Goal: Task Accomplishment & Management: Manage account settings

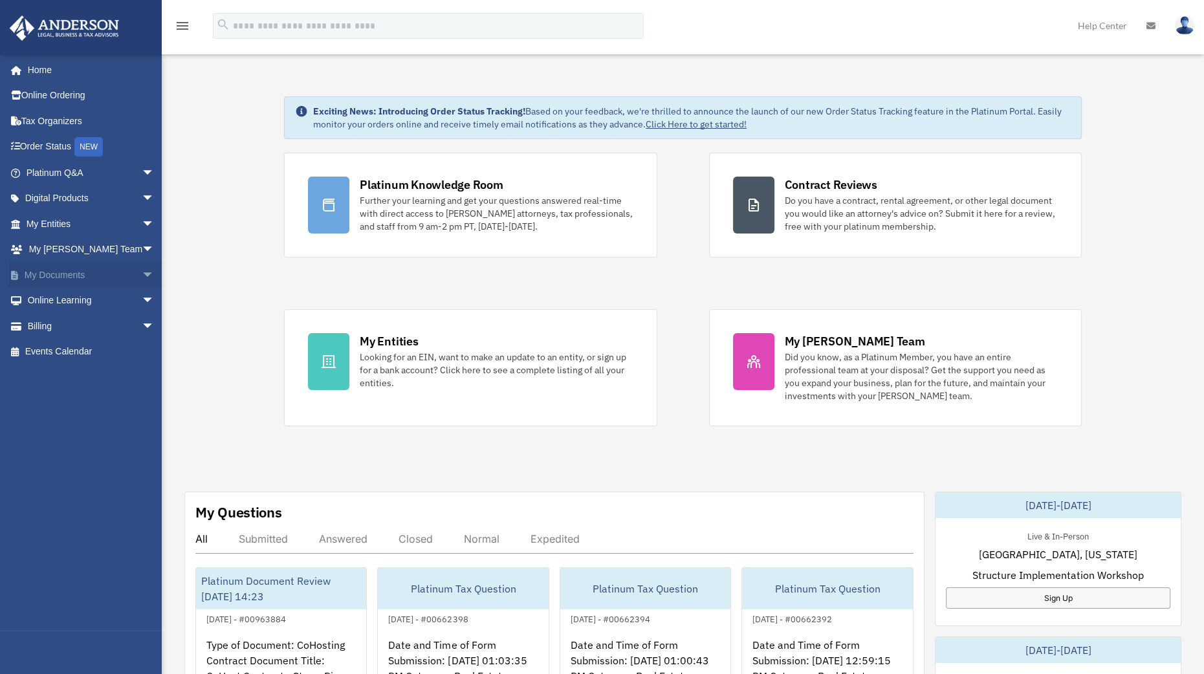
click at [87, 278] on link "My Documents arrow_drop_down" at bounding box center [91, 275] width 165 height 26
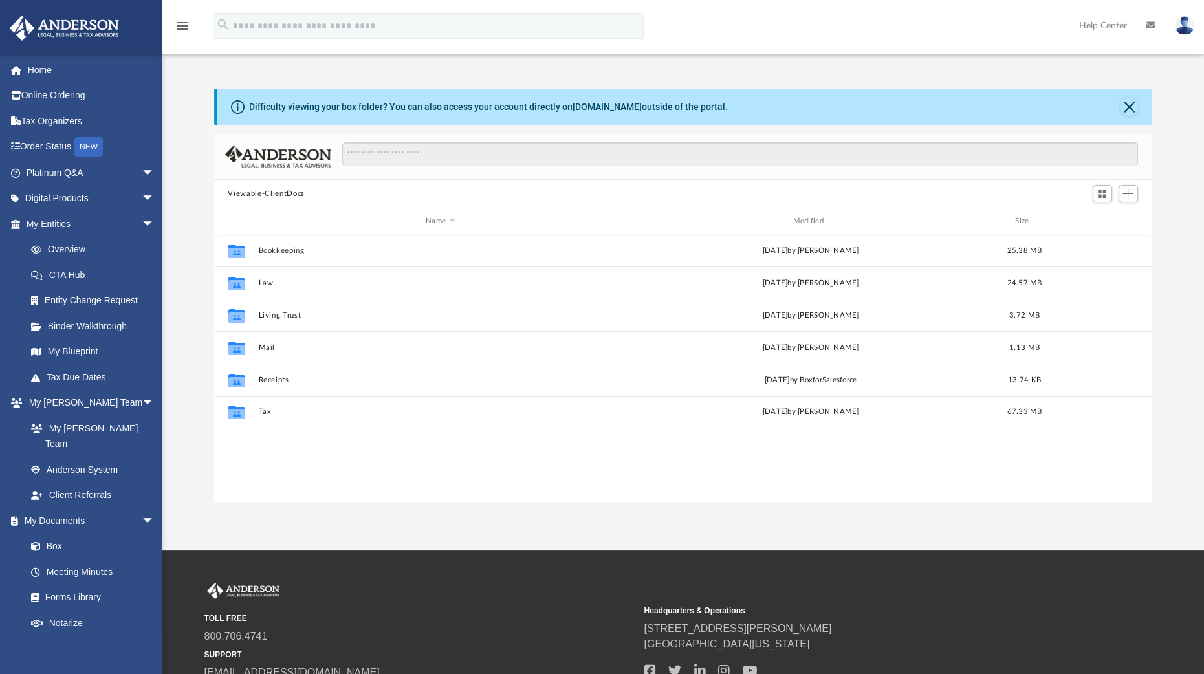
scroll to position [282, 926]
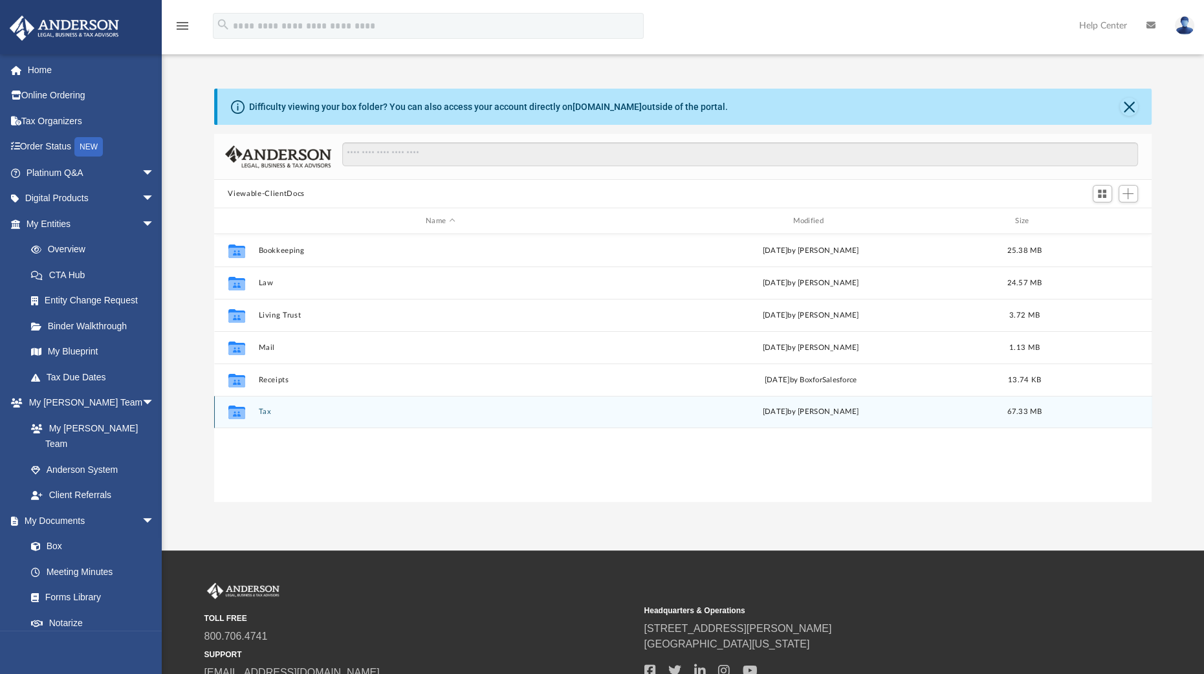
click at [265, 412] on button "Tax" at bounding box center [440, 412] width 364 height 8
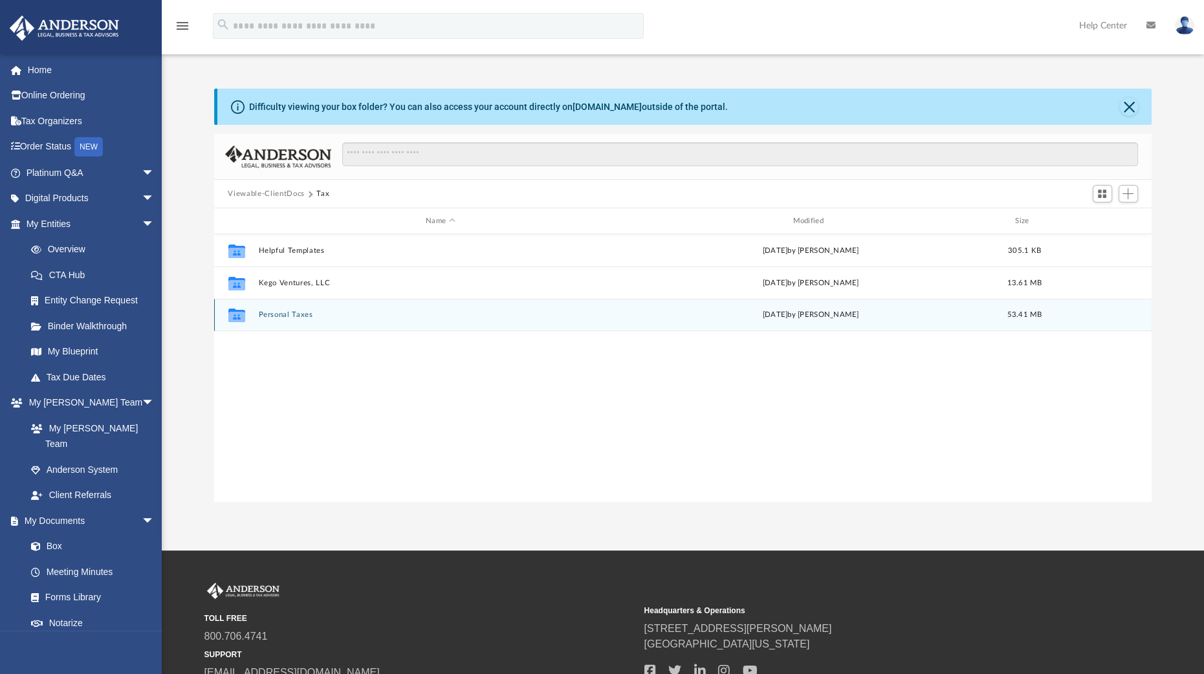
click at [274, 315] on button "Personal Taxes" at bounding box center [440, 315] width 364 height 8
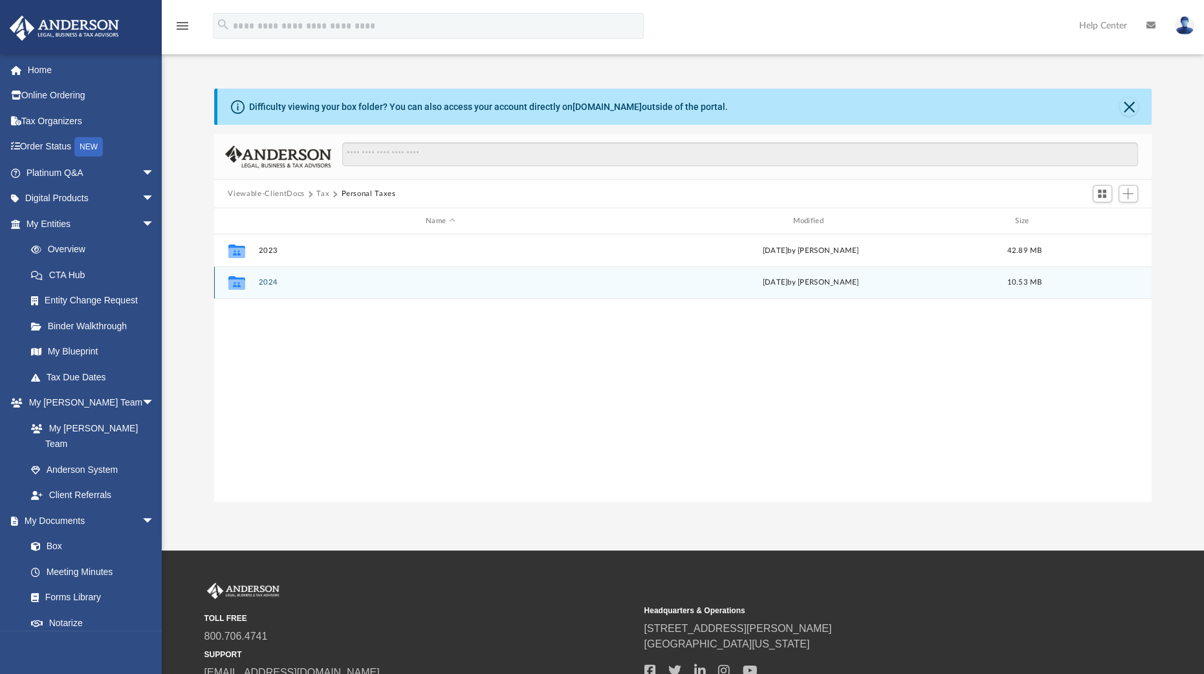
click at [271, 279] on button "2024" at bounding box center [440, 282] width 364 height 8
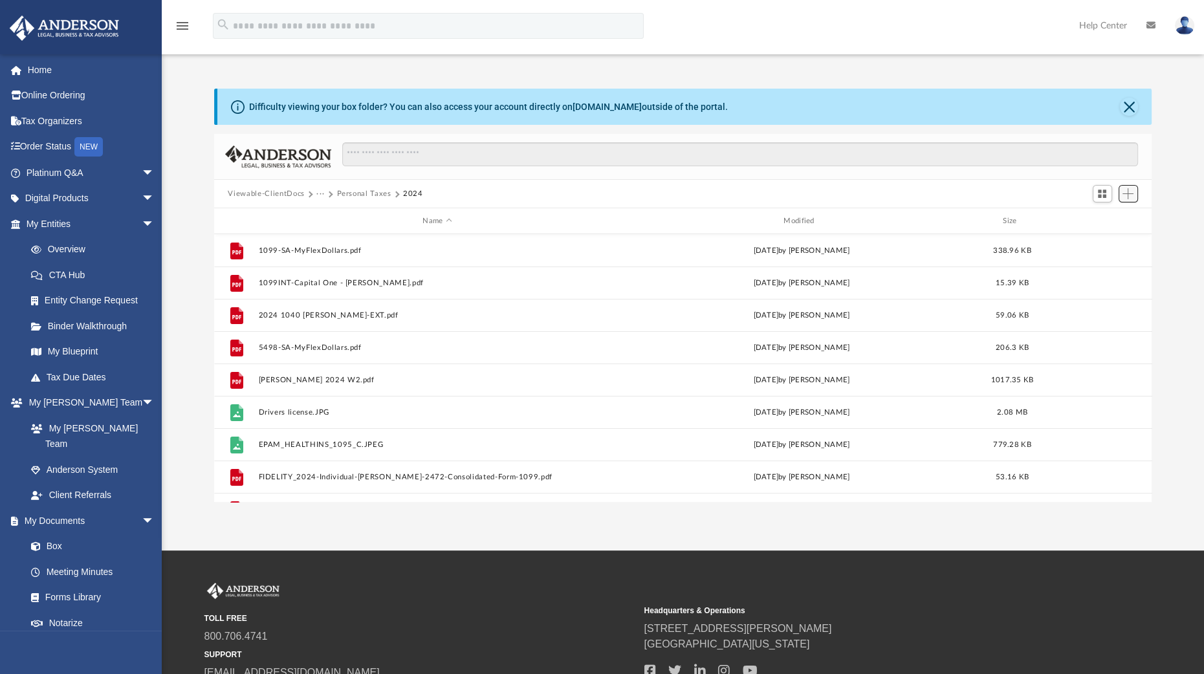
click at [1136, 192] on button "Add" at bounding box center [1128, 194] width 19 height 18
click at [1111, 219] on li "Upload" at bounding box center [1109, 220] width 41 height 14
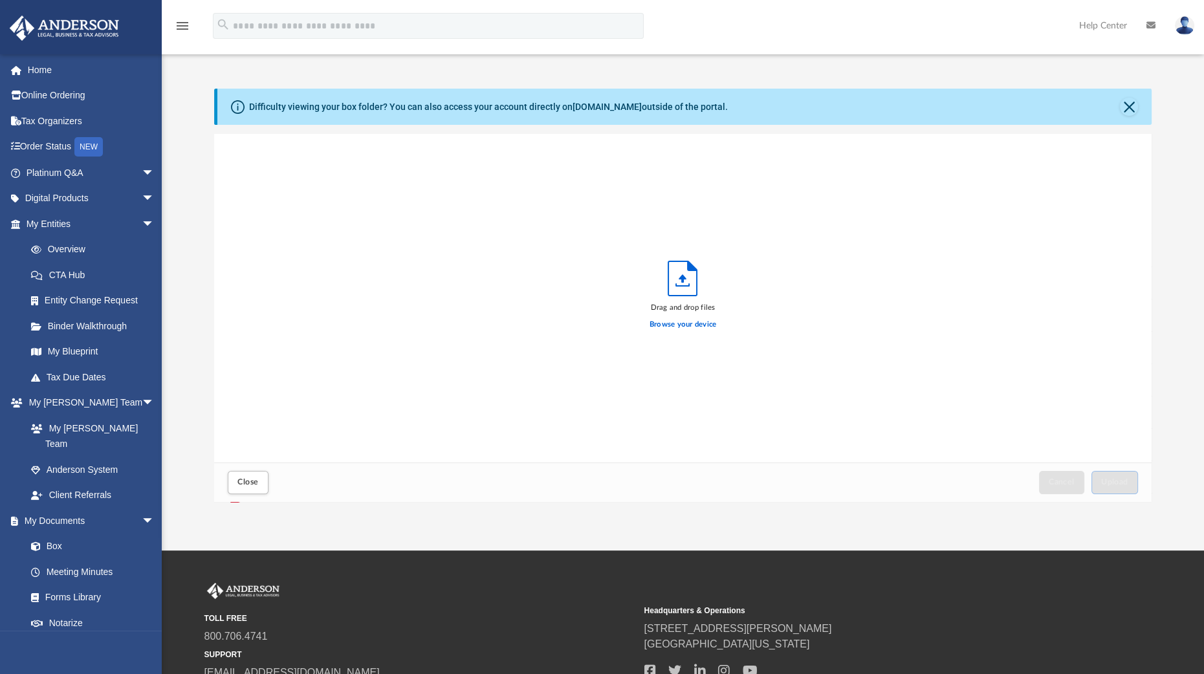
scroll to position [316, 926]
click at [676, 320] on label "Browse your device" at bounding box center [683, 325] width 67 height 12
click at [0, 0] on input "Browse your device" at bounding box center [0, 0] width 0 height 0
click at [1113, 483] on span "Upload" at bounding box center [1115, 482] width 27 height 8
click at [1133, 105] on button "Close" at bounding box center [1129, 107] width 18 height 18
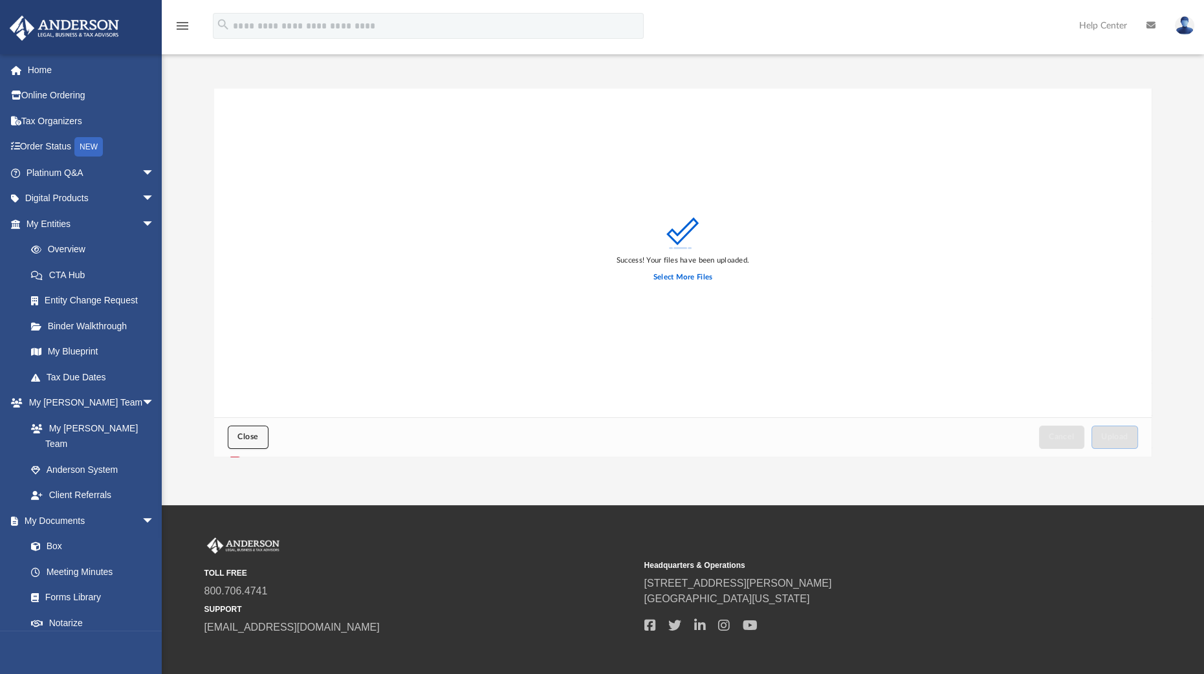
click at [254, 439] on span "Close" at bounding box center [248, 437] width 21 height 8
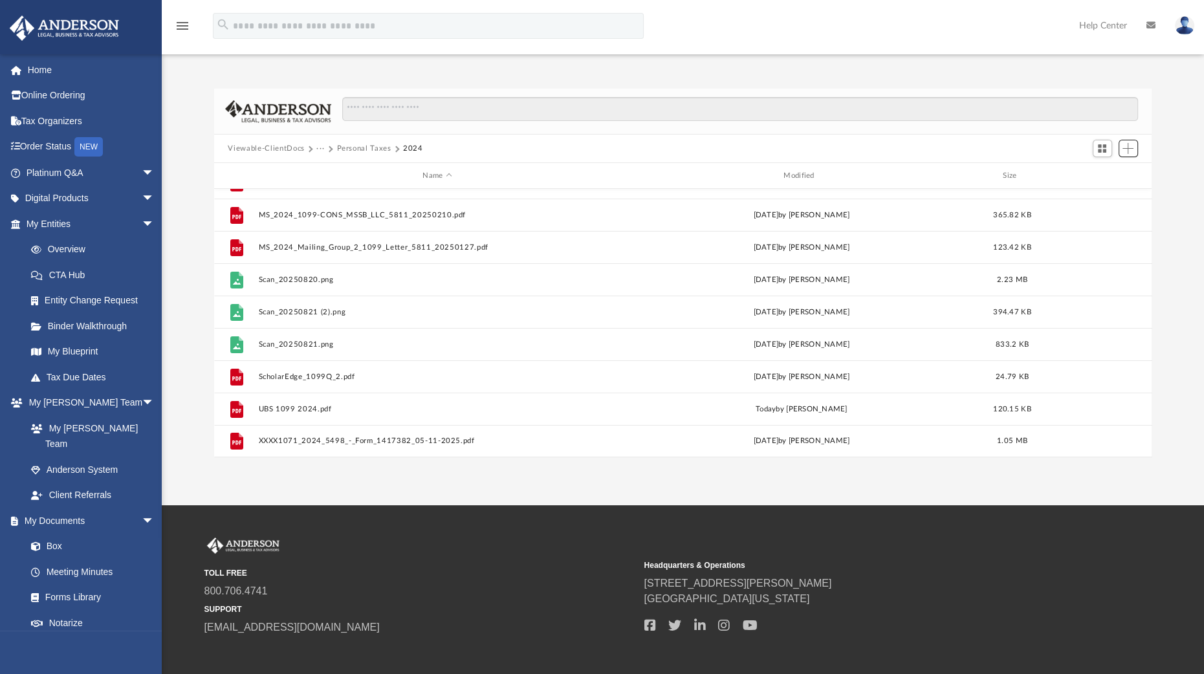
scroll to position [61, 0]
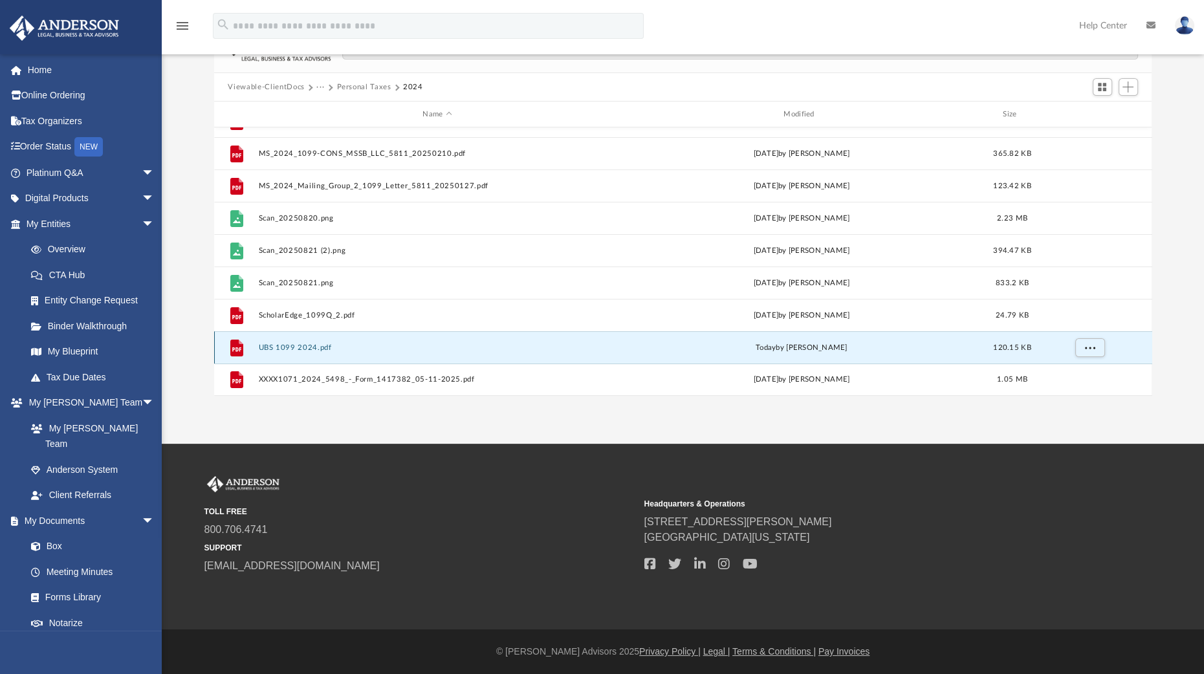
drag, startPoint x: 348, startPoint y: 342, endPoint x: 250, endPoint y: 346, distance: 98.5
click at [250, 346] on div "File UBS 1099 2024.pdf [DATE] by [PERSON_NAME] 120.15 KB" at bounding box center [683, 347] width 938 height 32
click at [267, 344] on button "UBS 1099 2024.pdf" at bounding box center [437, 348] width 359 height 8
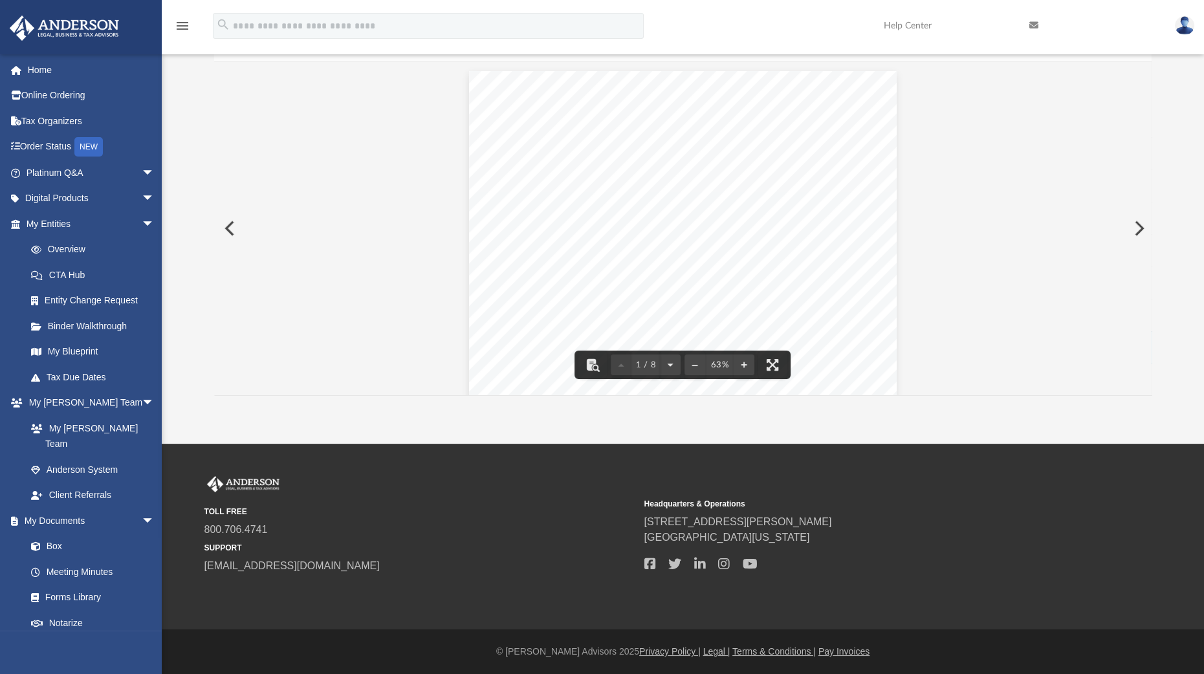
scroll to position [0, 0]
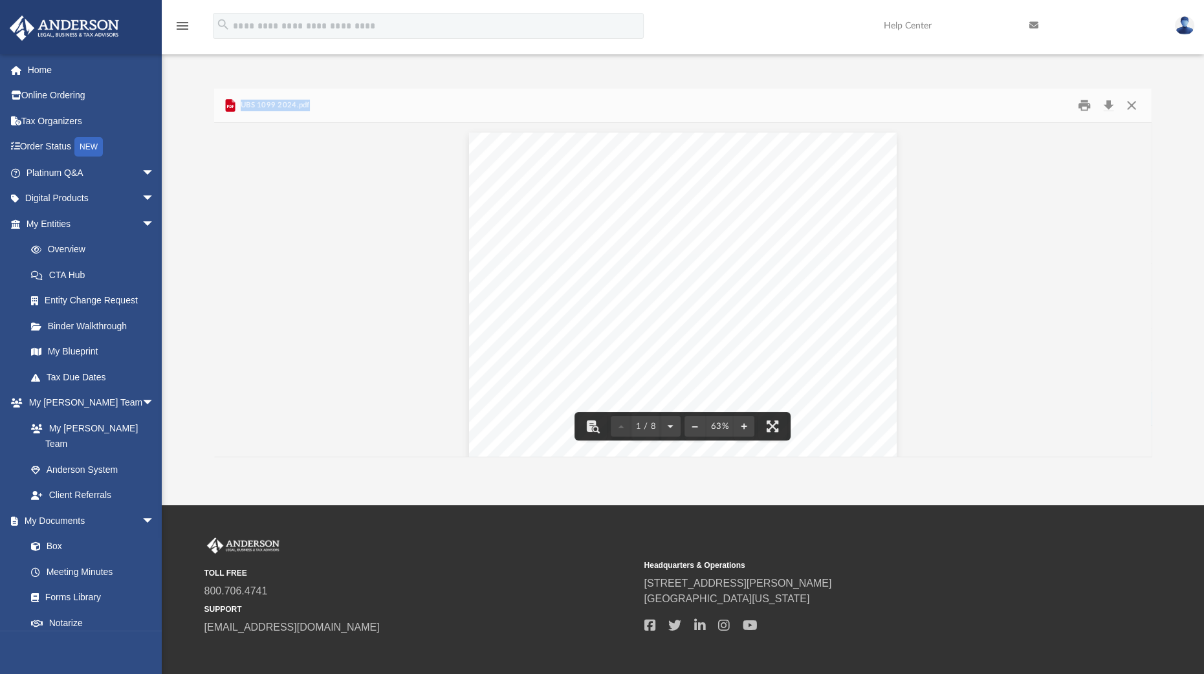
drag, startPoint x: 332, startPoint y: 108, endPoint x: 236, endPoint y: 115, distance: 96.7
click at [236, 115] on div "UBS 1099 2024.pdf" at bounding box center [683, 106] width 938 height 34
copy span "UBS 1099 2024.pdf"
click at [1135, 103] on button "Close" at bounding box center [1131, 106] width 23 height 20
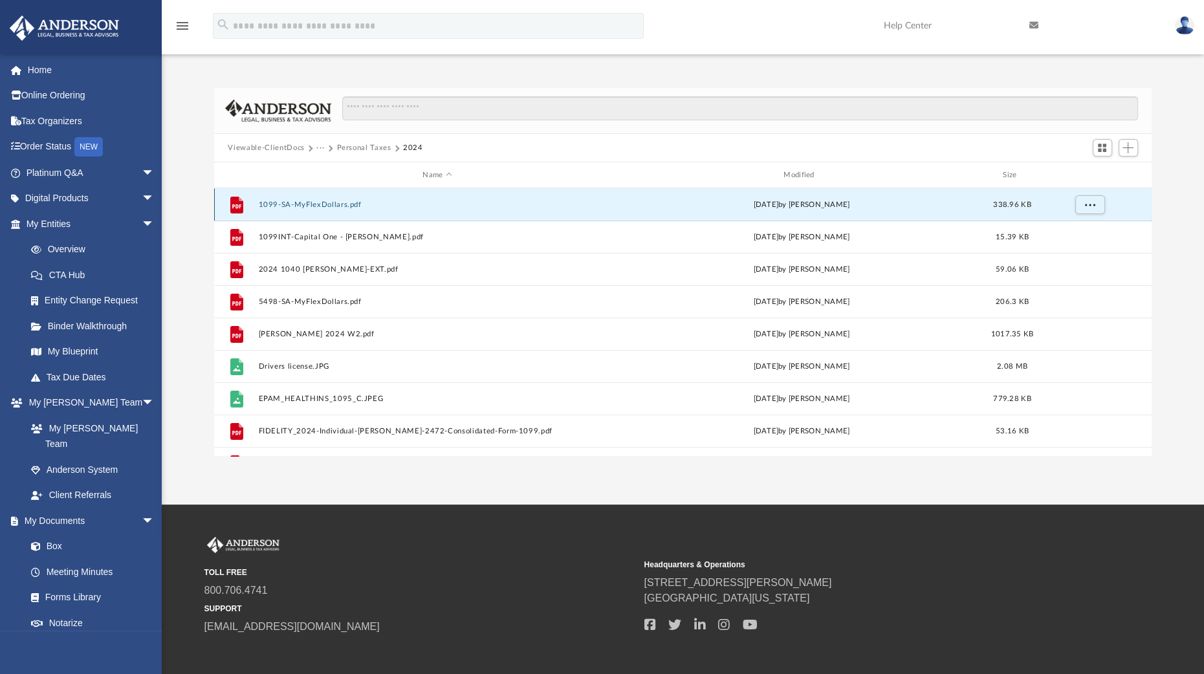
click at [340, 201] on button "1099-SA-MyFlexDollars.pdf" at bounding box center [437, 205] width 359 height 8
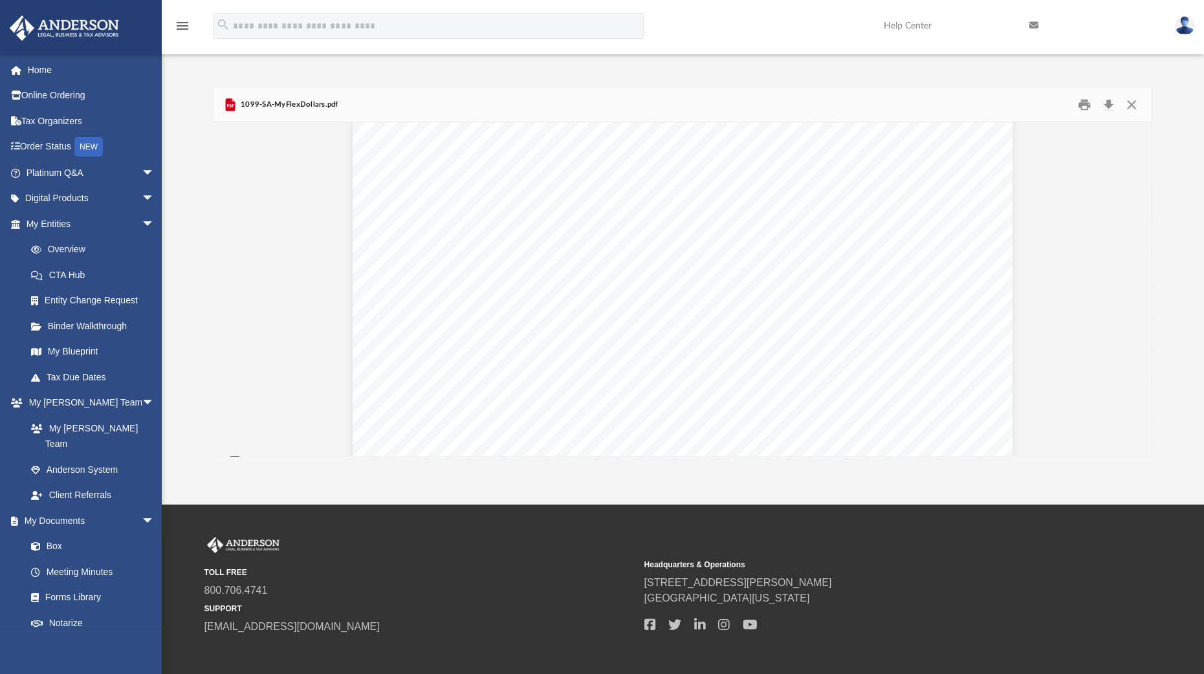
scroll to position [1182, 0]
click at [1135, 103] on button "Close" at bounding box center [1131, 105] width 23 height 20
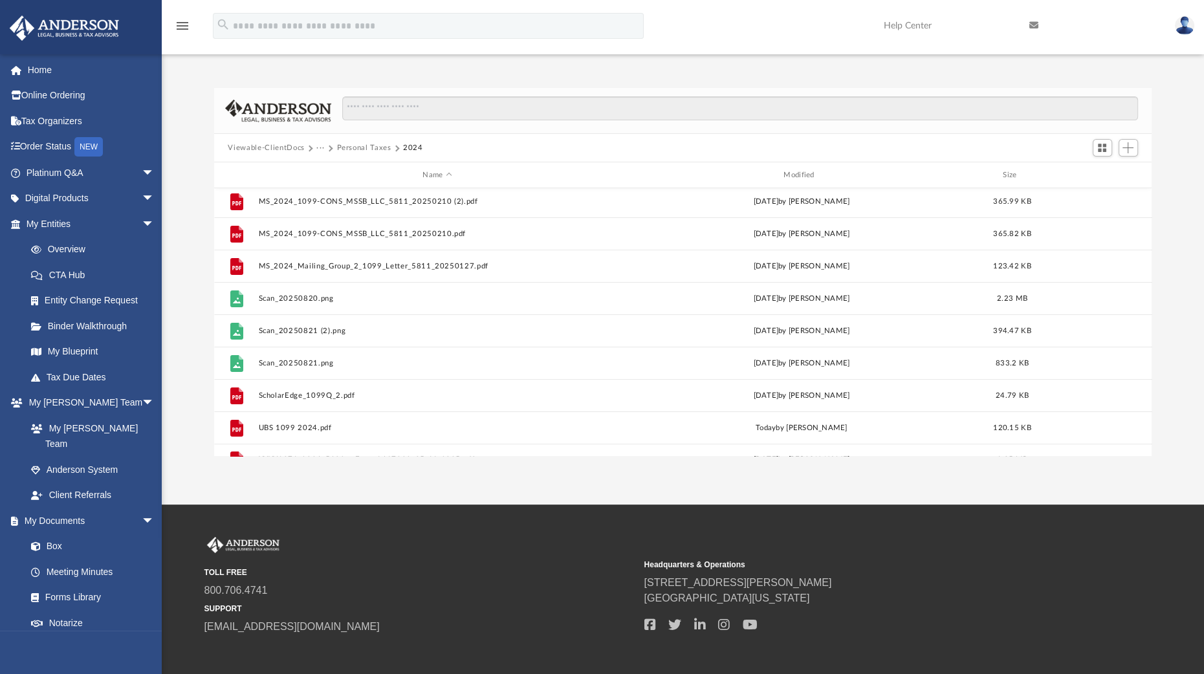
scroll to position [411, 0]
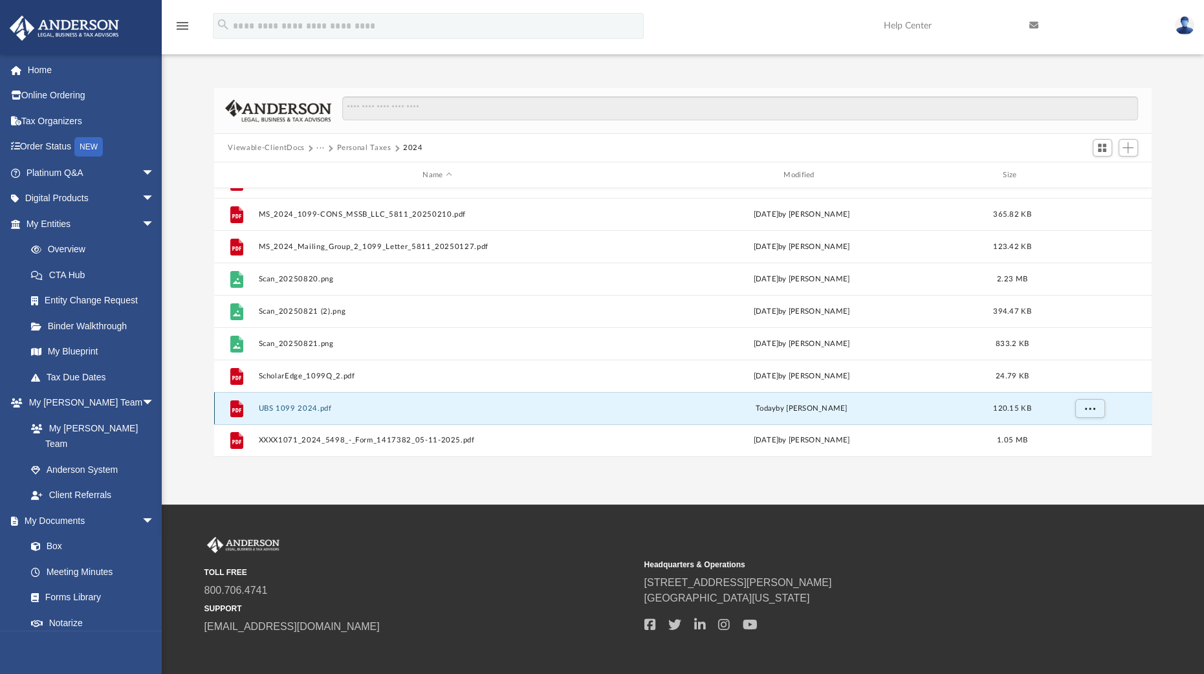
click at [302, 405] on button "UBS 1099 2024.pdf" at bounding box center [437, 409] width 359 height 8
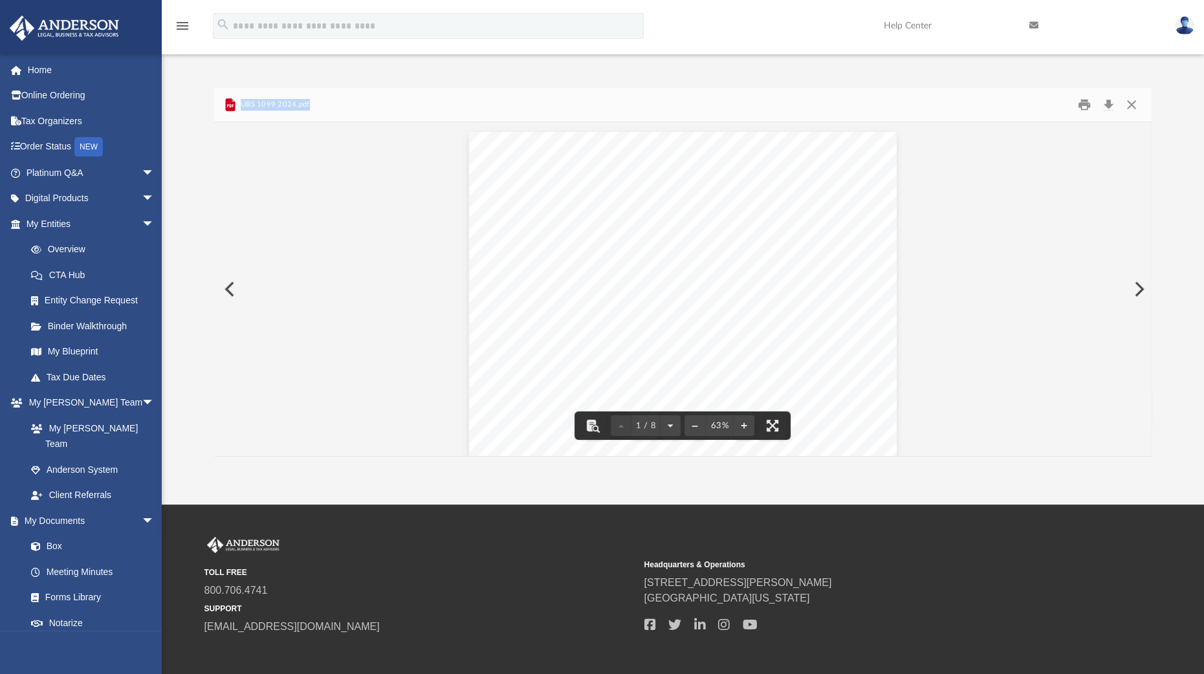
drag, startPoint x: 316, startPoint y: 106, endPoint x: 242, endPoint y: 98, distance: 74.8
click at [242, 98] on div "UBS 1099 2024.pdf" at bounding box center [683, 105] width 938 height 34
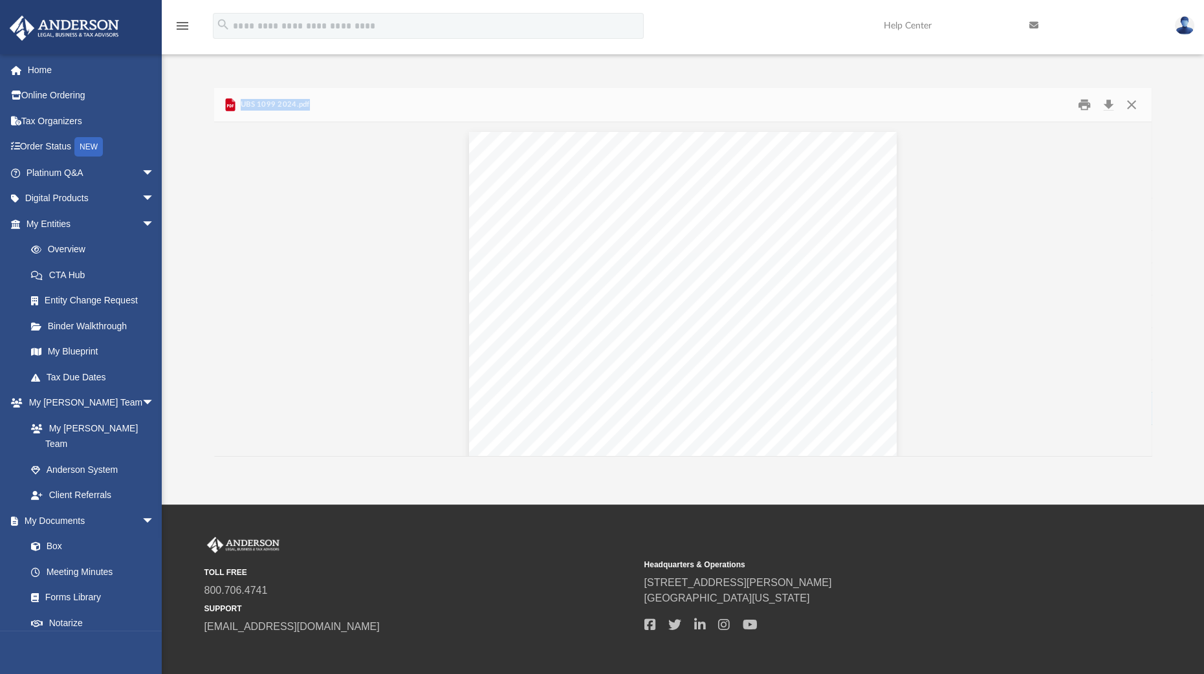
copy span "UBS 1099 2024.pdf"
